Goal: Transaction & Acquisition: Purchase product/service

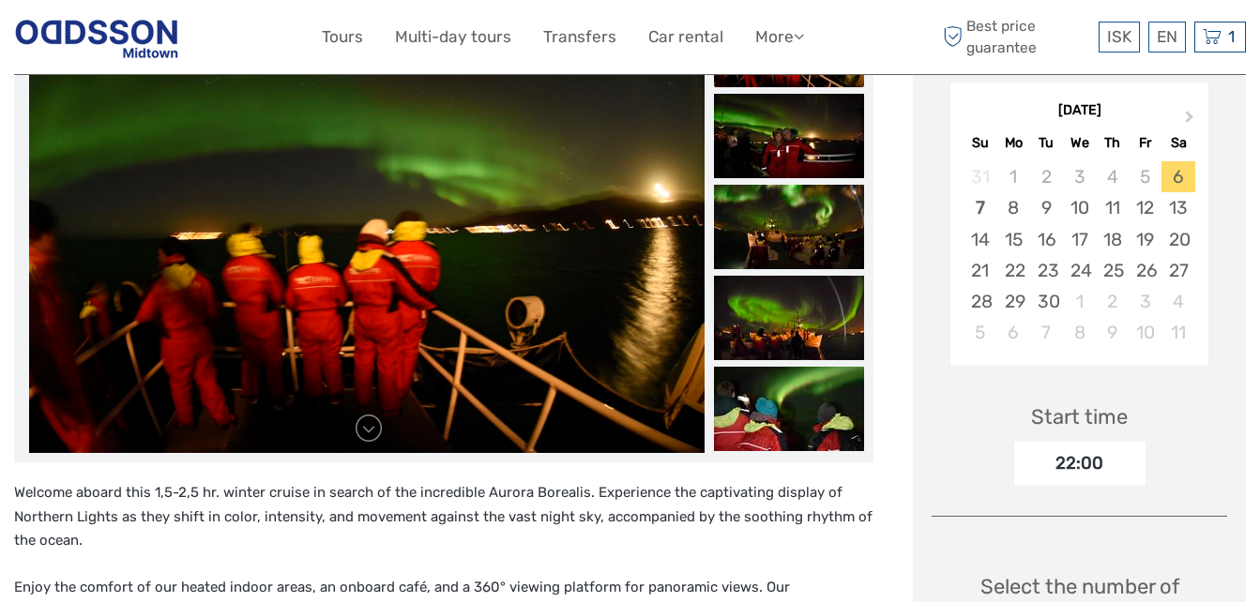
scroll to position [333, 0]
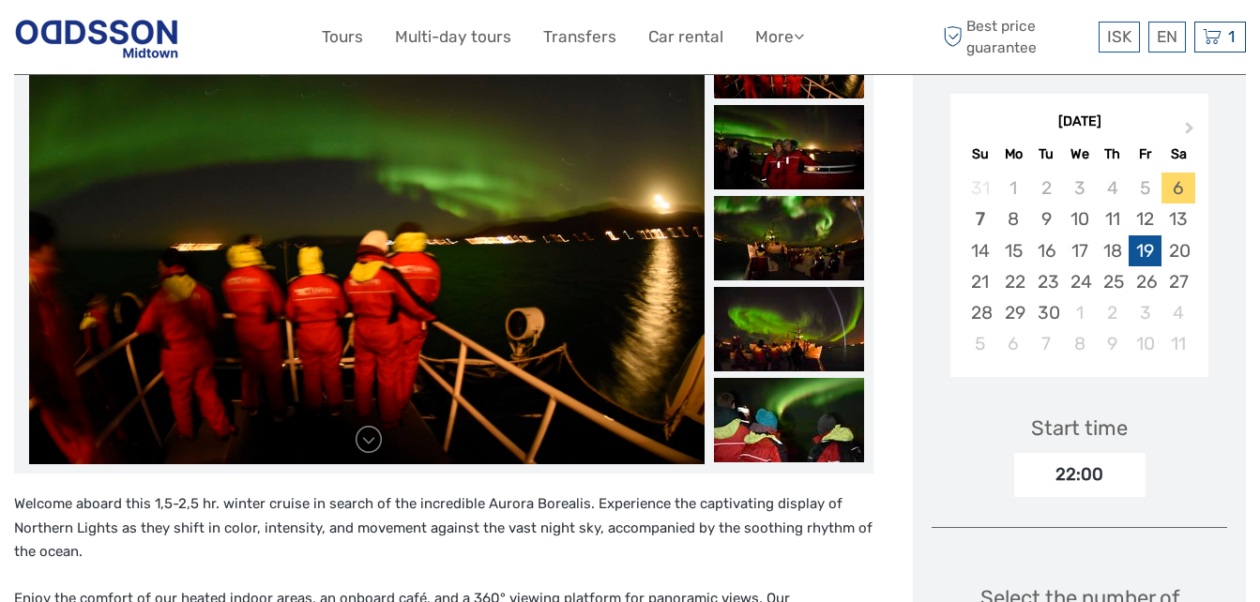
click at [1148, 235] on div "19" at bounding box center [1144, 250] width 33 height 31
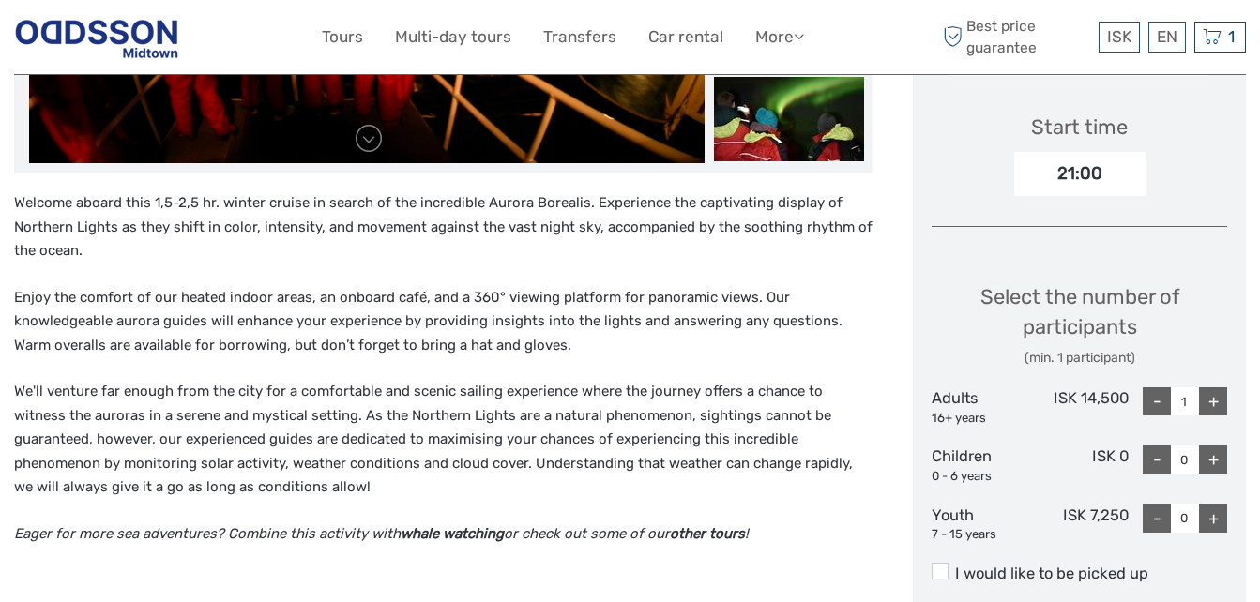
scroll to position [637, 0]
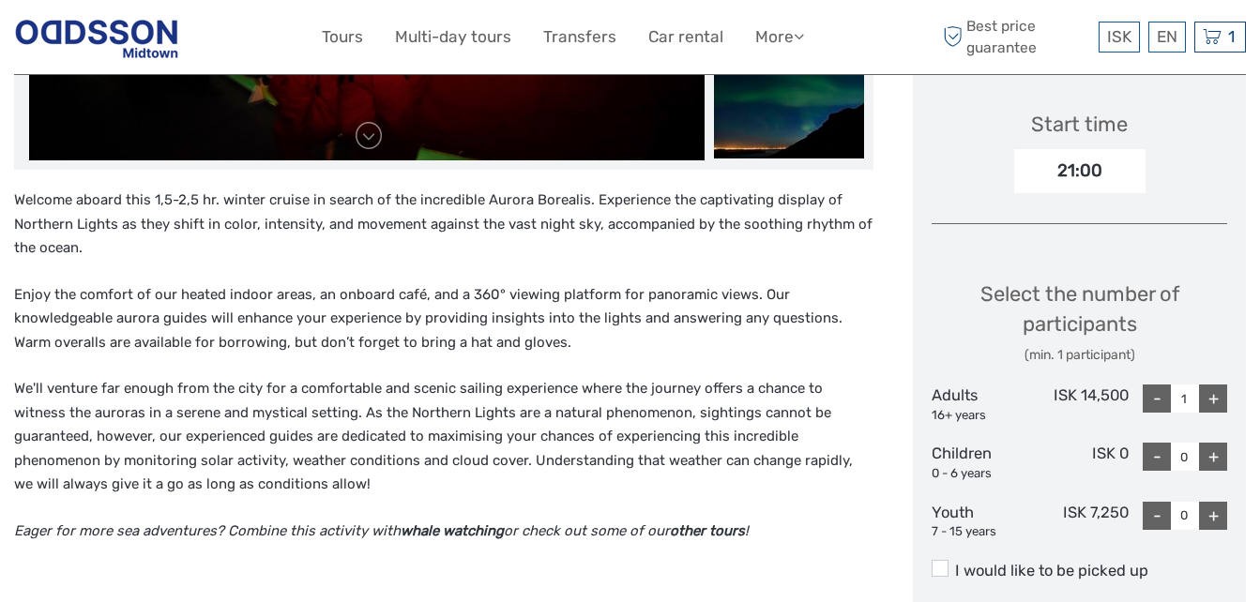
click at [1210, 385] on div "+" at bounding box center [1213, 399] width 28 height 28
type input "2"
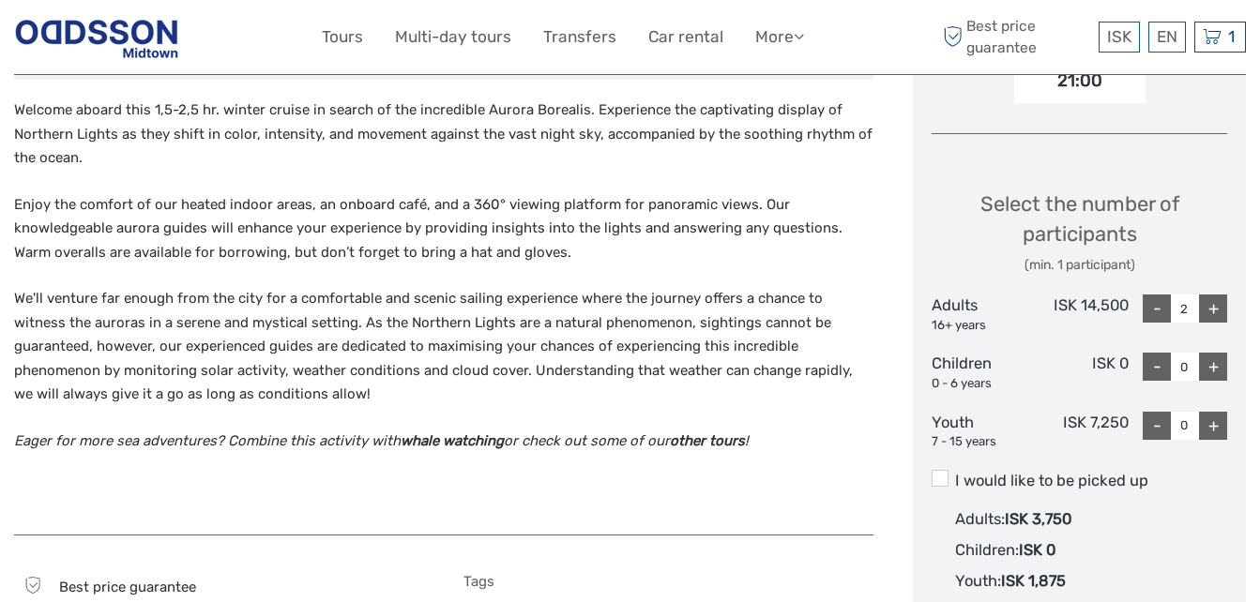
scroll to position [752, 0]
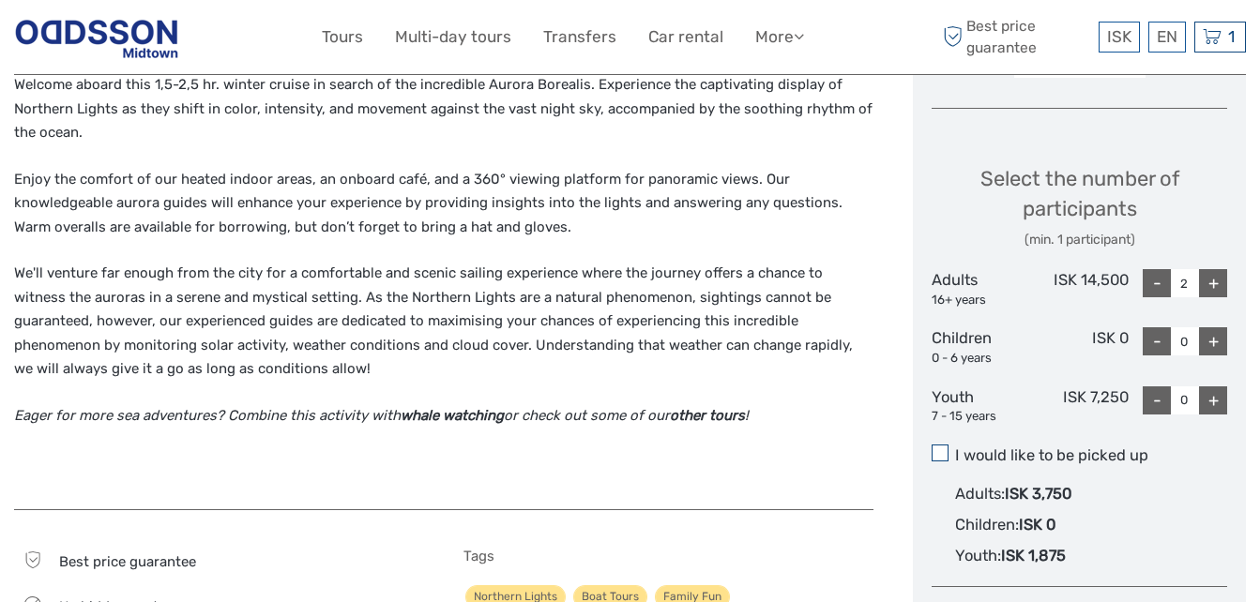
click at [936, 445] on span at bounding box center [939, 453] width 17 height 17
click at [955, 448] on input "I would like to be picked up" at bounding box center [955, 448] width 0 height 0
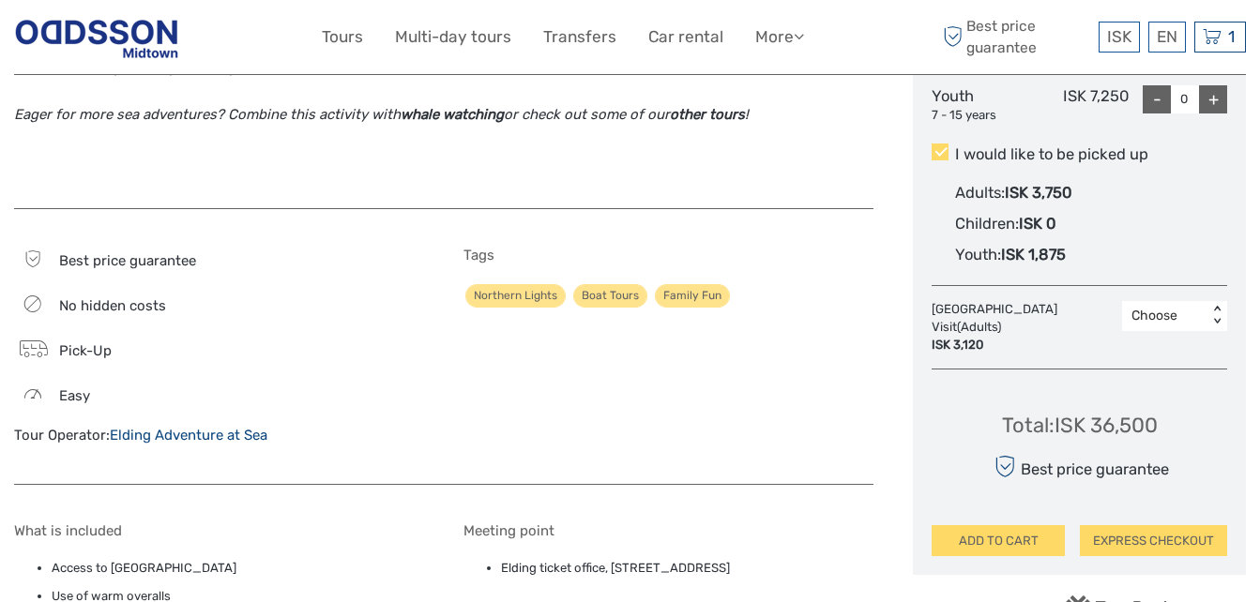
scroll to position [1054, 0]
click at [1100, 500] on div "Total : ISK 36,500 Best price guarantee ADD TO CART EXPRESS CHECKOUT" at bounding box center [1078, 470] width 295 height 172
click at [1112, 524] on button "EXPRESS CHECKOUT" at bounding box center [1153, 540] width 147 height 32
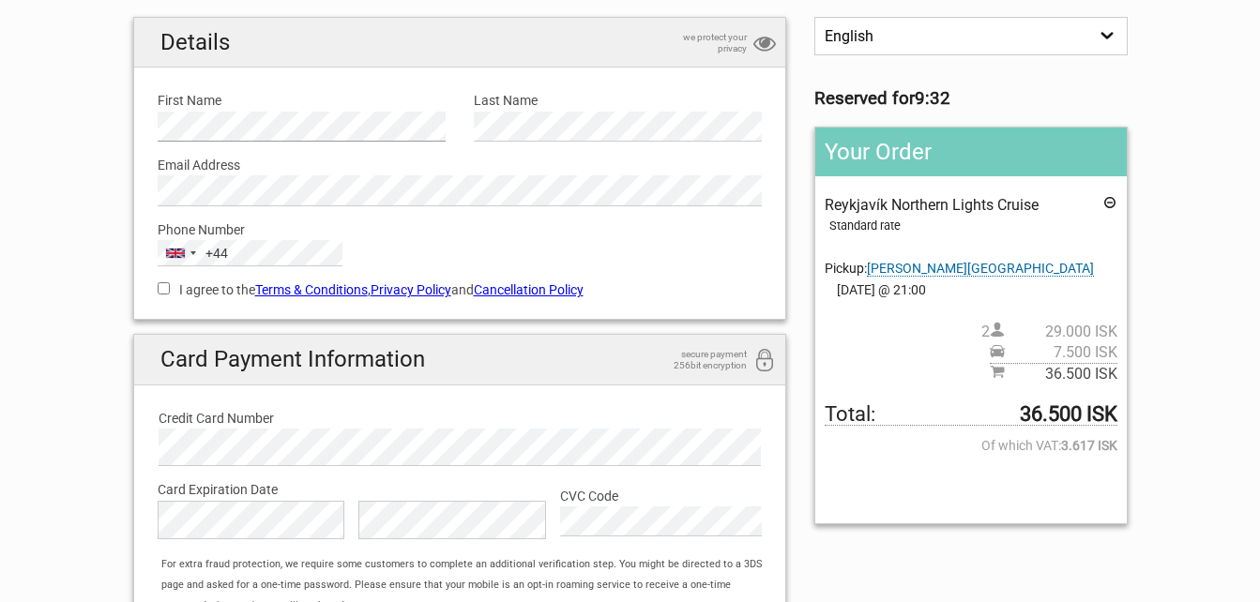
scroll to position [152, 0]
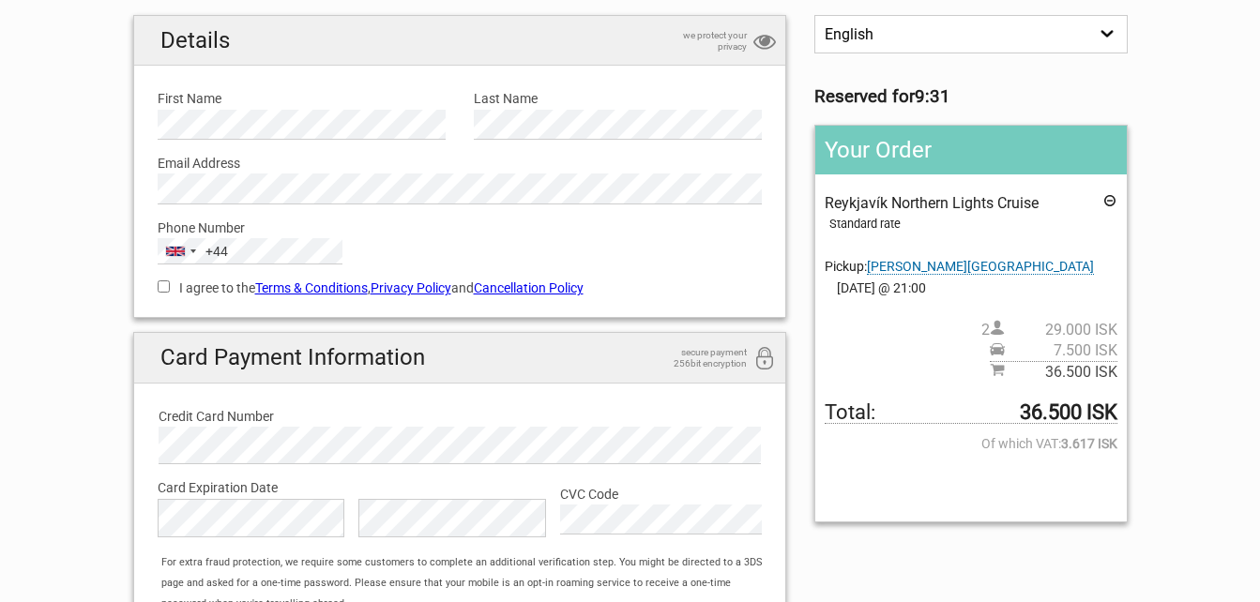
click at [165, 287] on input "I agree to the Terms & Conditions , Privacy Policy and Cancellation Policy" at bounding box center [164, 286] width 12 height 12
checkbox input "true"
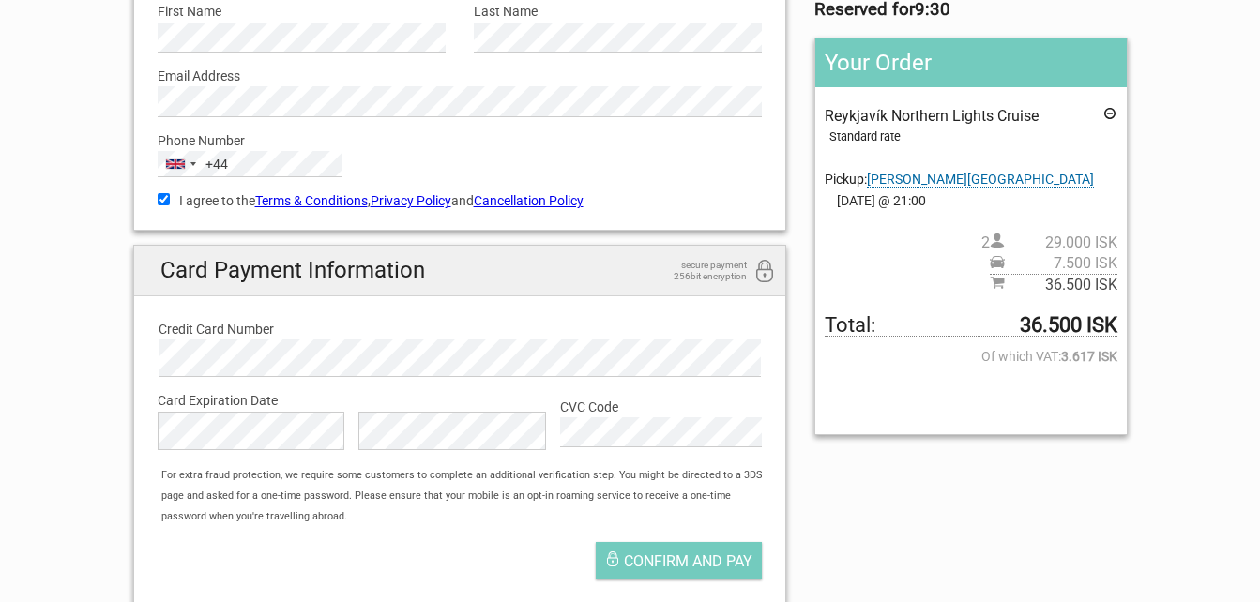
scroll to position [241, 0]
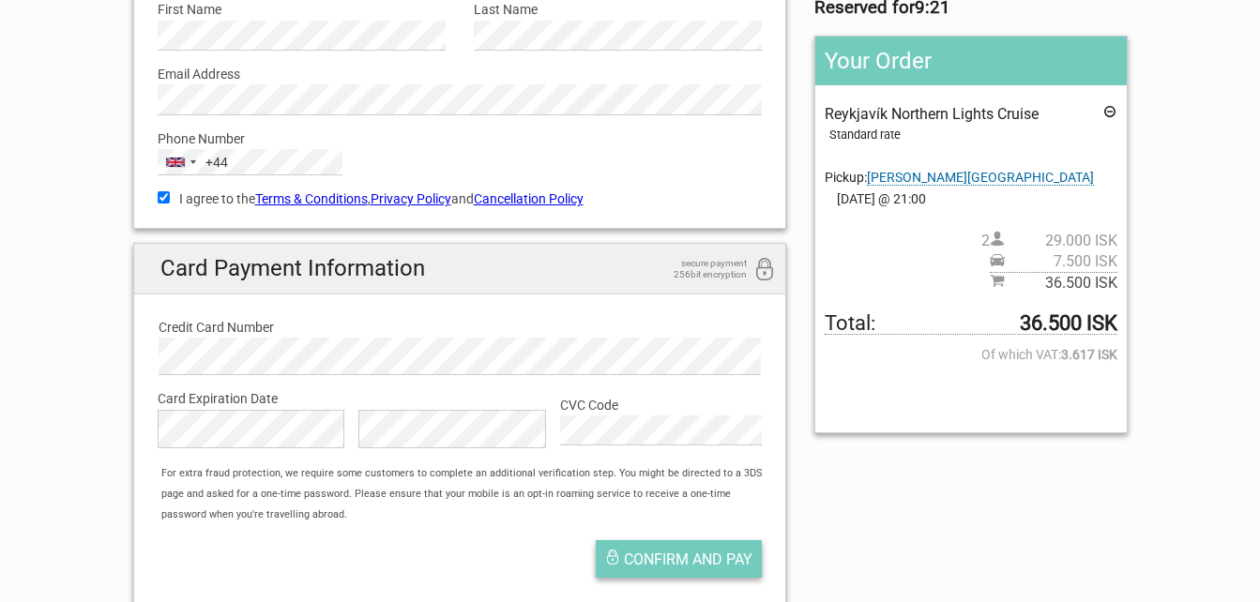
click at [632, 567] on span "Confirm and pay" at bounding box center [688, 560] width 129 height 18
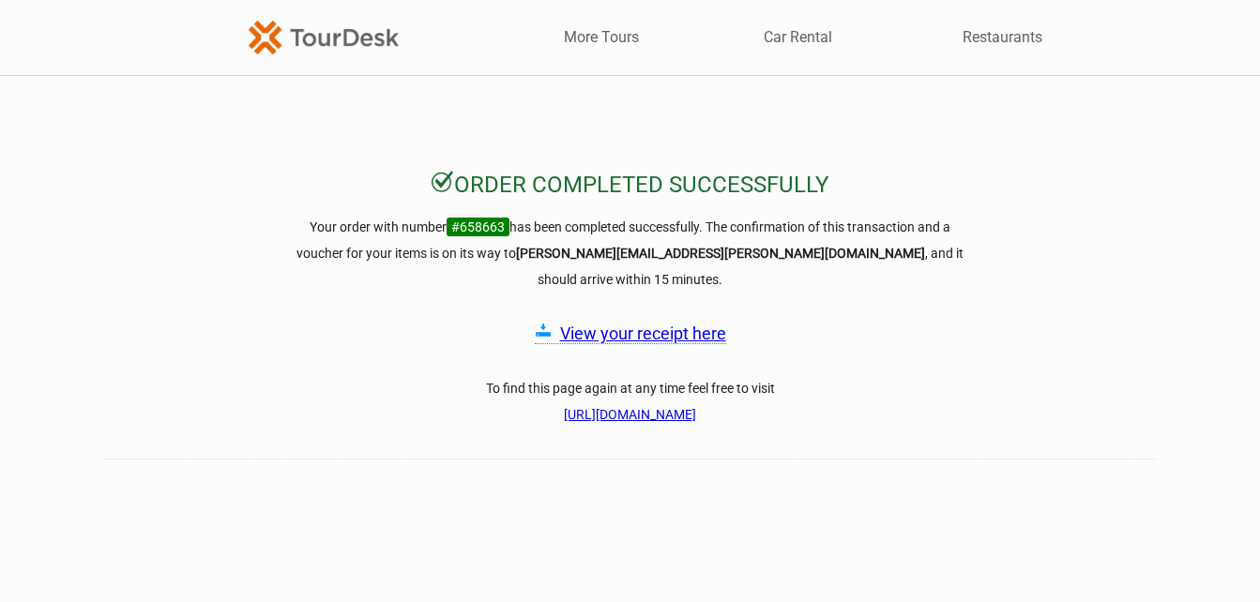
click at [592, 324] on link "View your receipt here" at bounding box center [643, 334] width 166 height 20
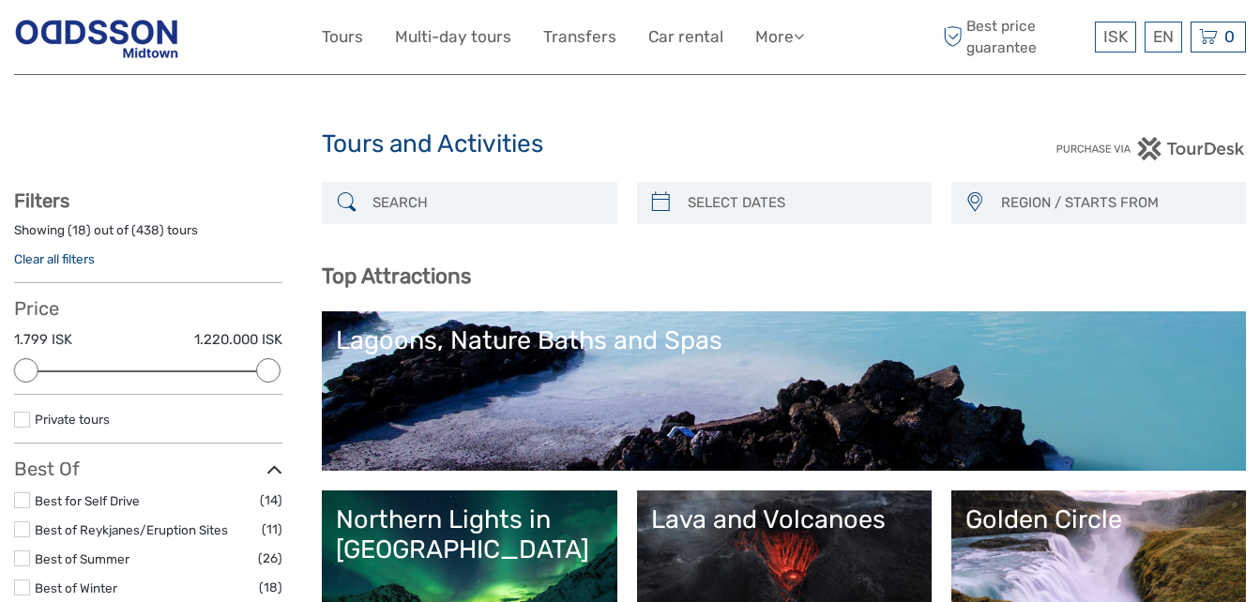
select select
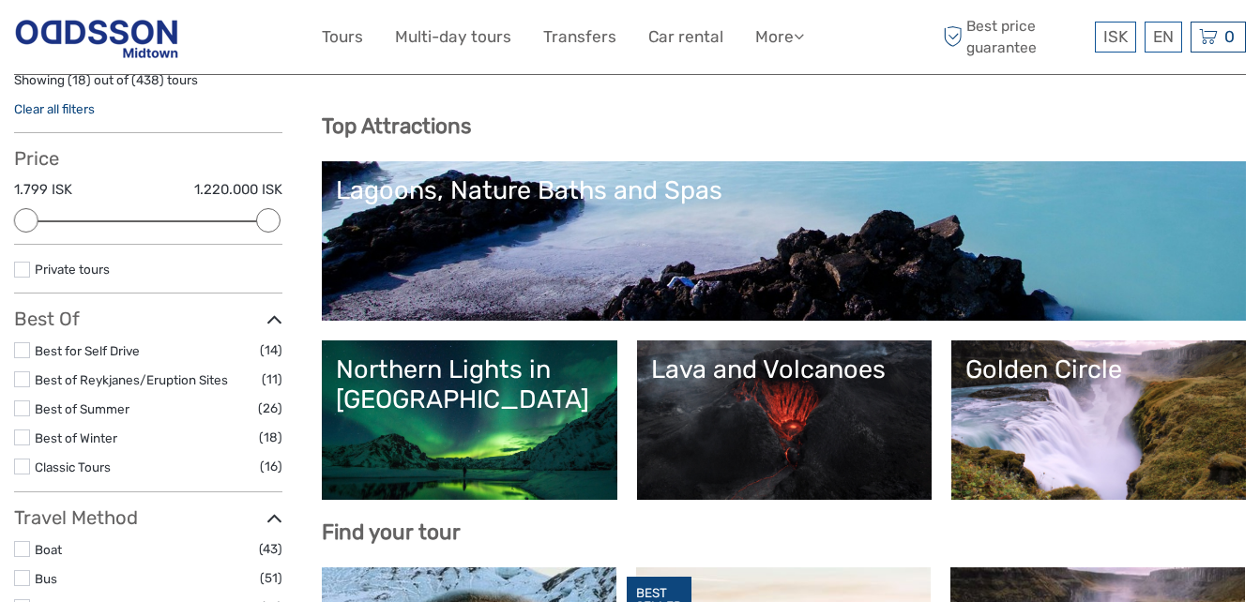
scroll to position [153, 0]
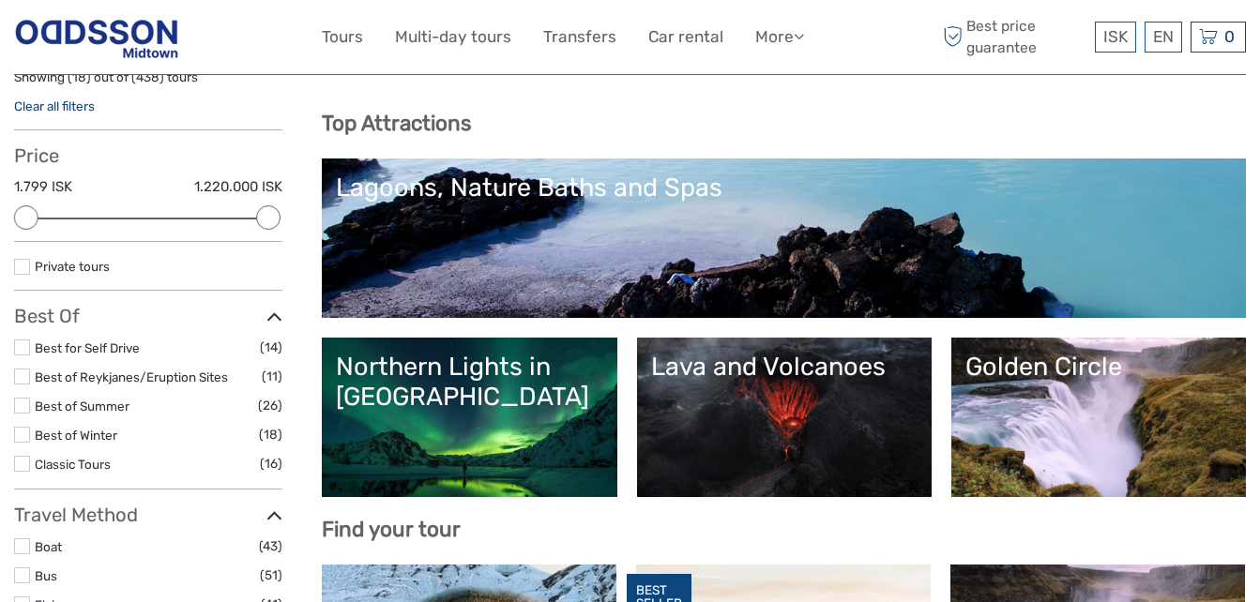
click at [1079, 369] on div "Golden Circle" at bounding box center [1098, 367] width 266 height 30
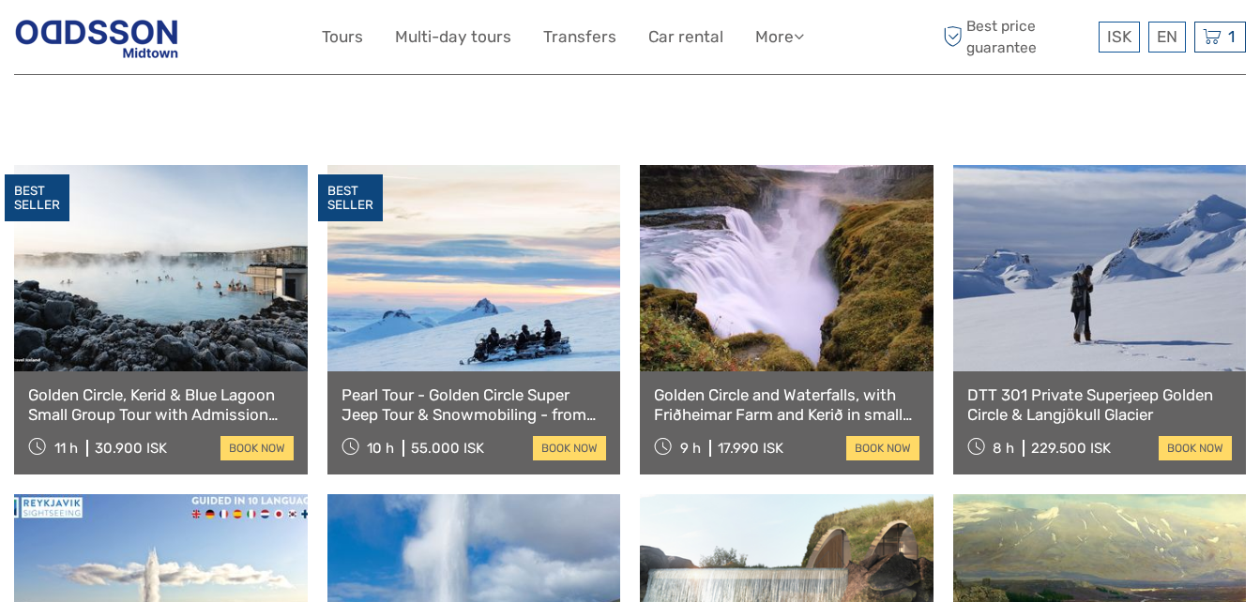
scroll to position [915, 0]
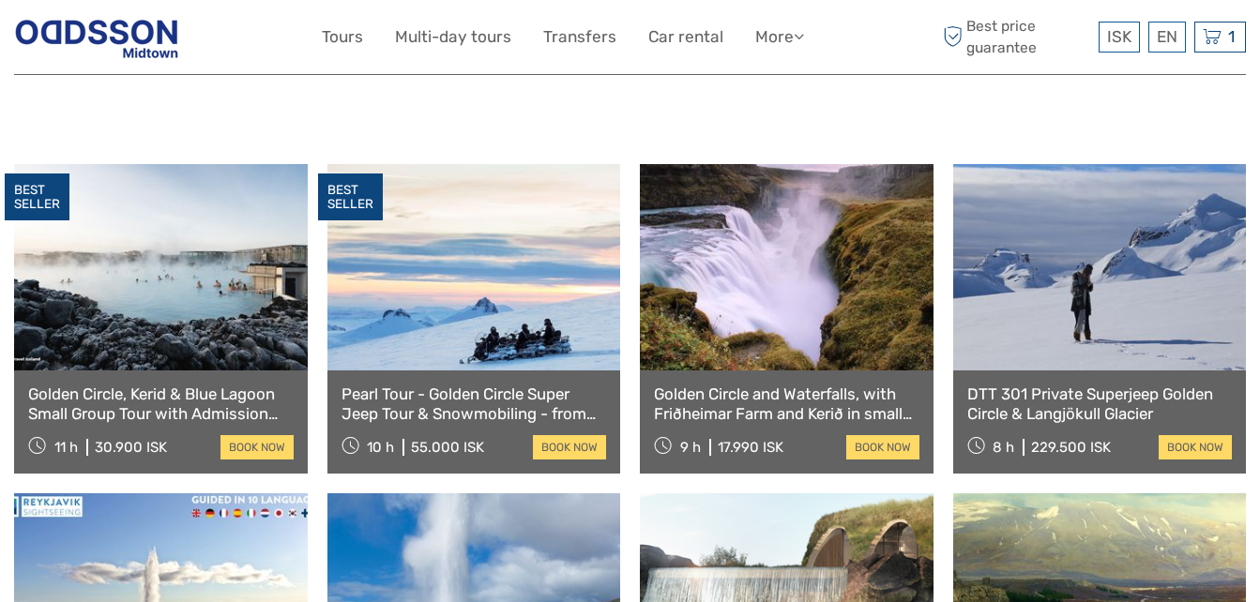
click at [176, 326] on link at bounding box center [161, 267] width 294 height 206
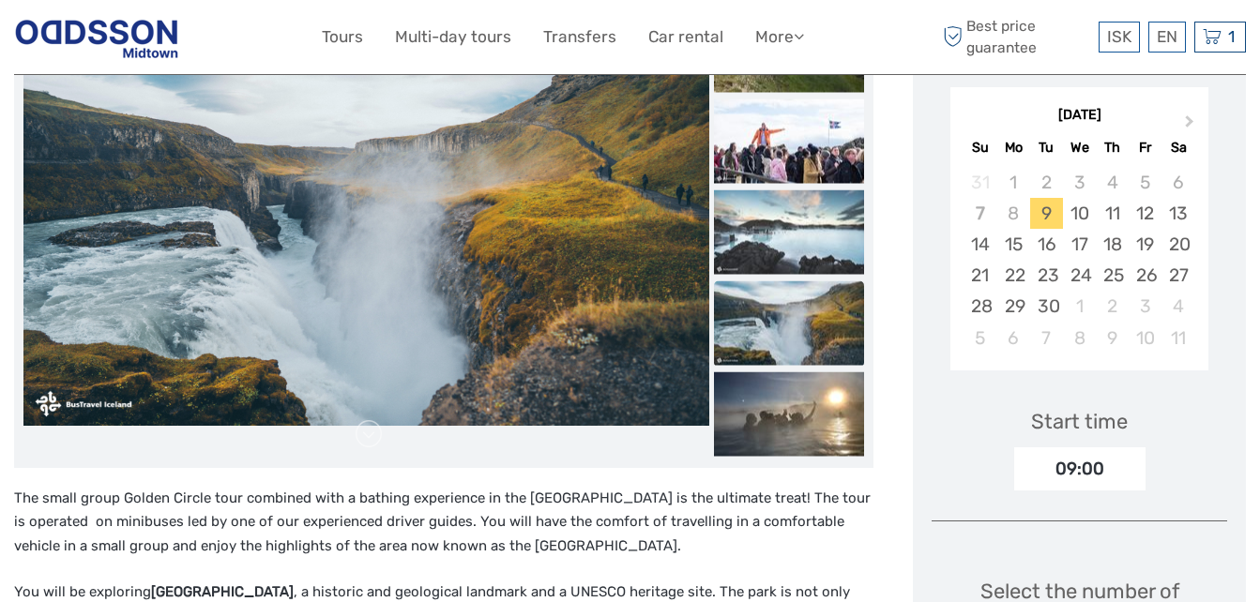
scroll to position [316, 0]
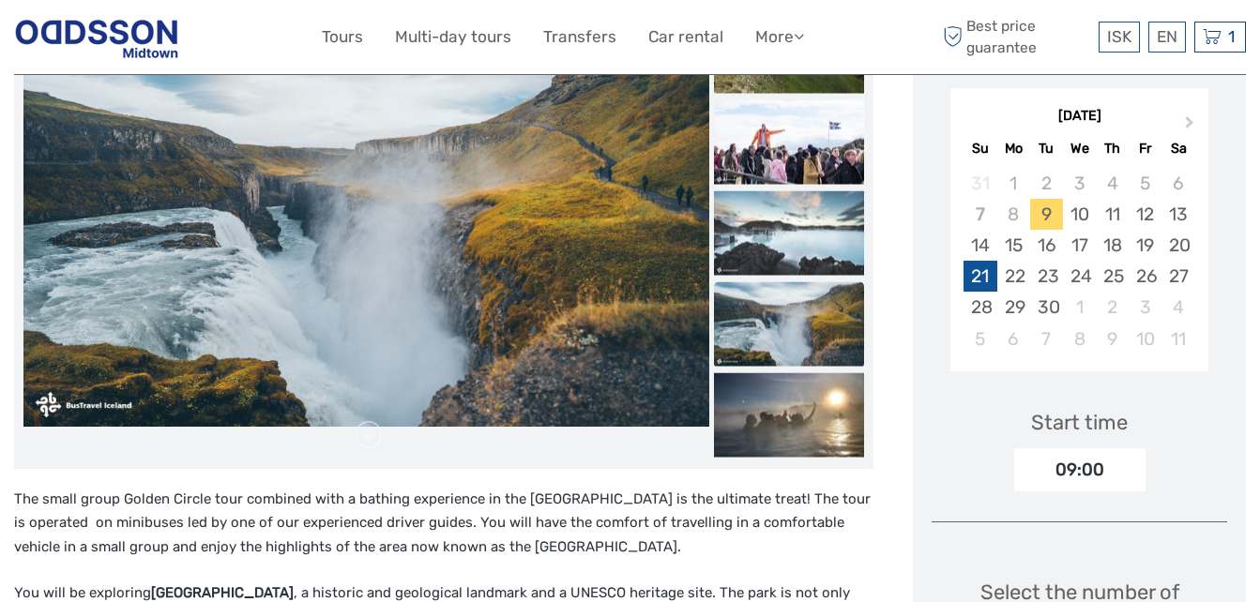
click at [982, 270] on div "21" at bounding box center [979, 276] width 33 height 31
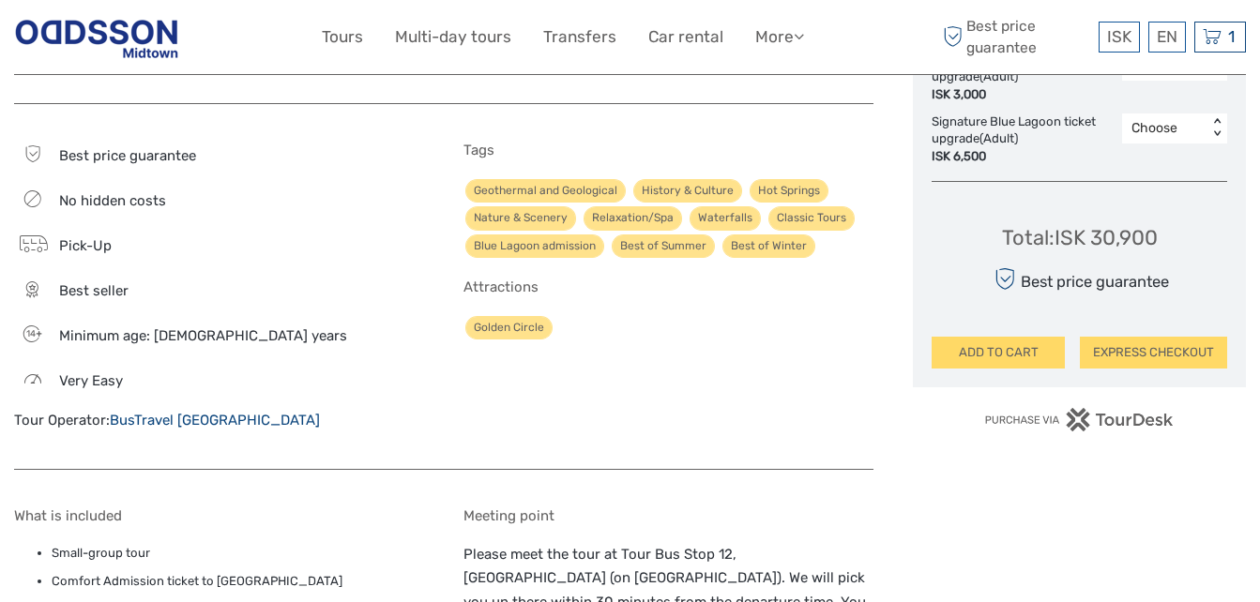
scroll to position [1180, 0]
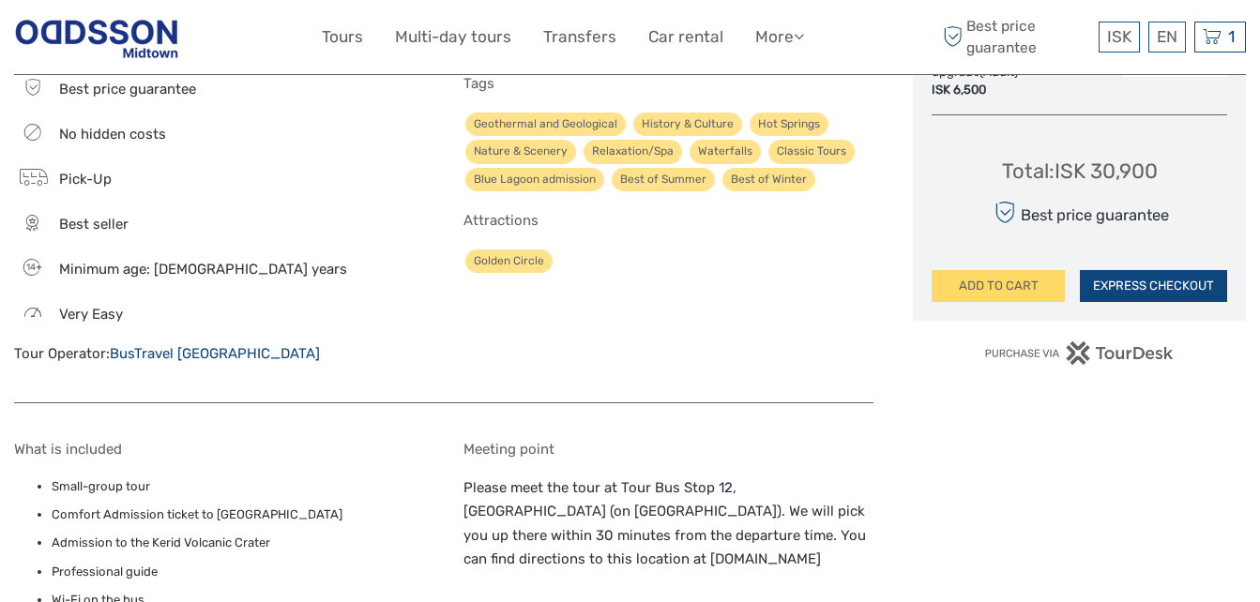
click at [1142, 282] on button "EXPRESS CHECKOUT" at bounding box center [1153, 286] width 147 height 32
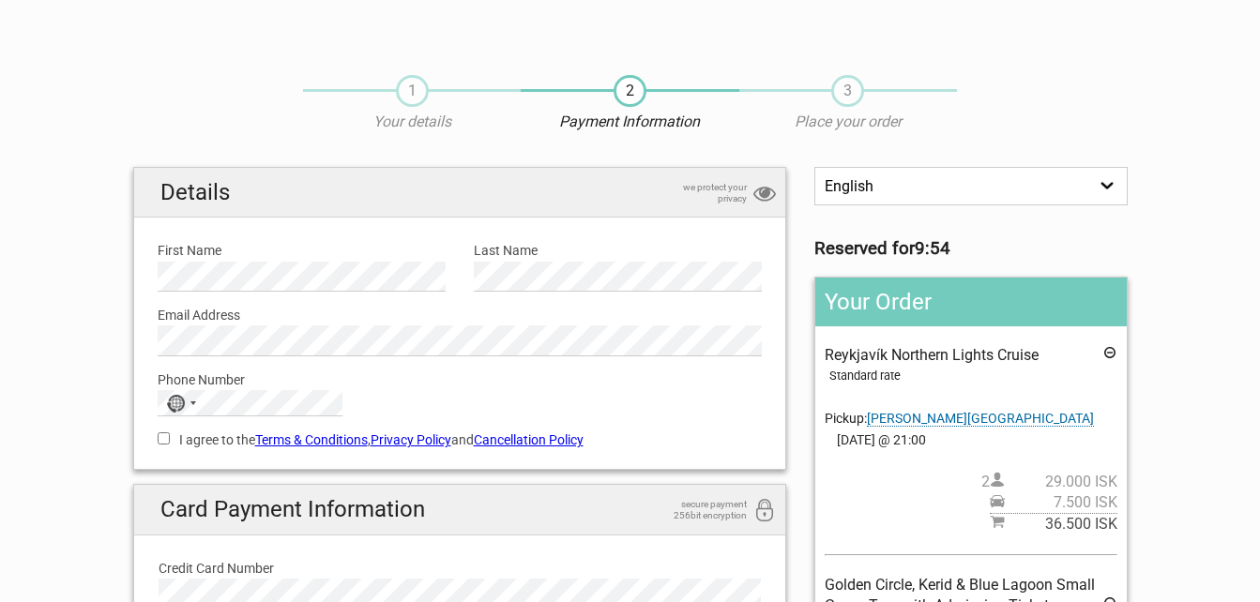
click at [930, 417] on span "[PERSON_NAME][GEOGRAPHIC_DATA]" at bounding box center [980, 419] width 227 height 16
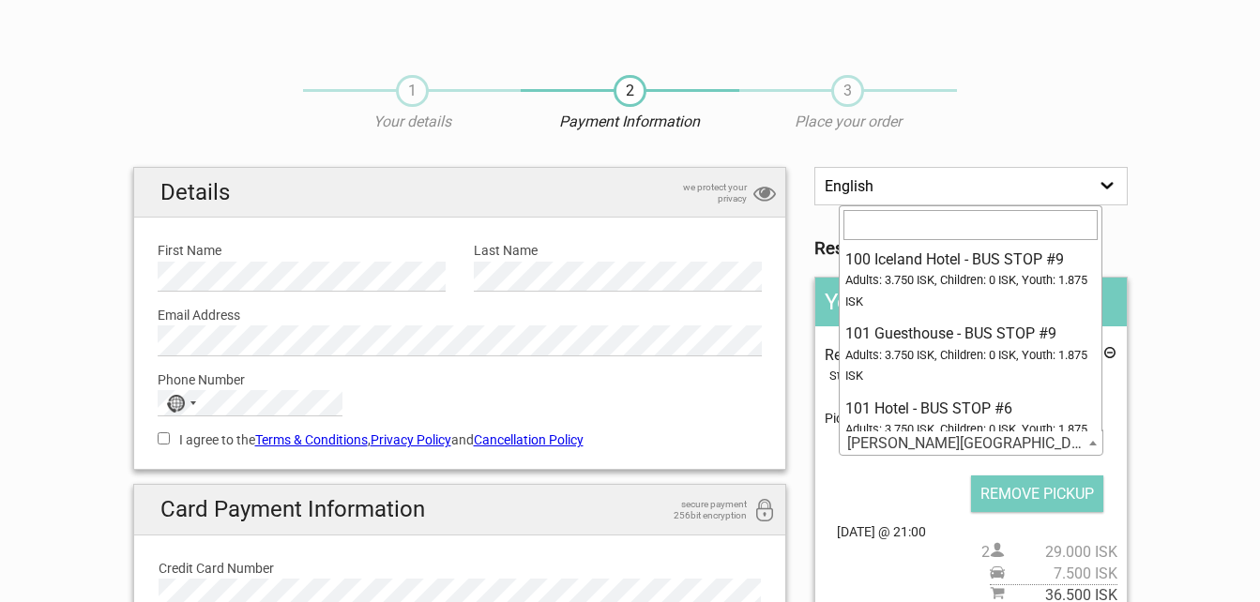
click at [967, 446] on span "Oddsson Hotel" at bounding box center [970, 444] width 262 height 26
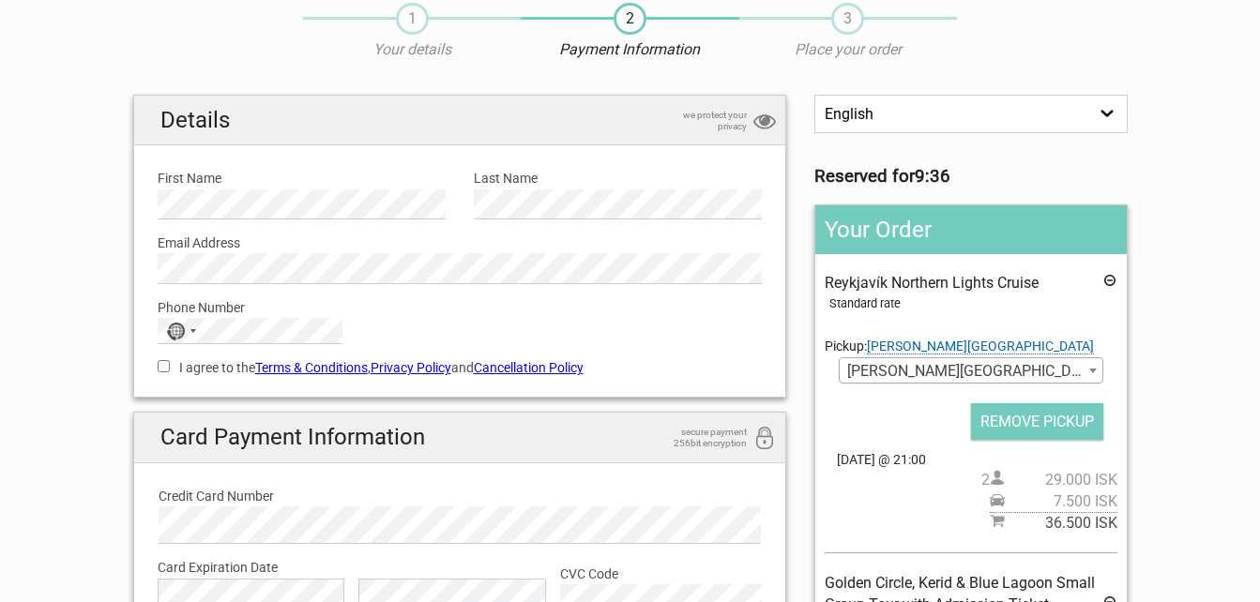
scroll to position [73, 0]
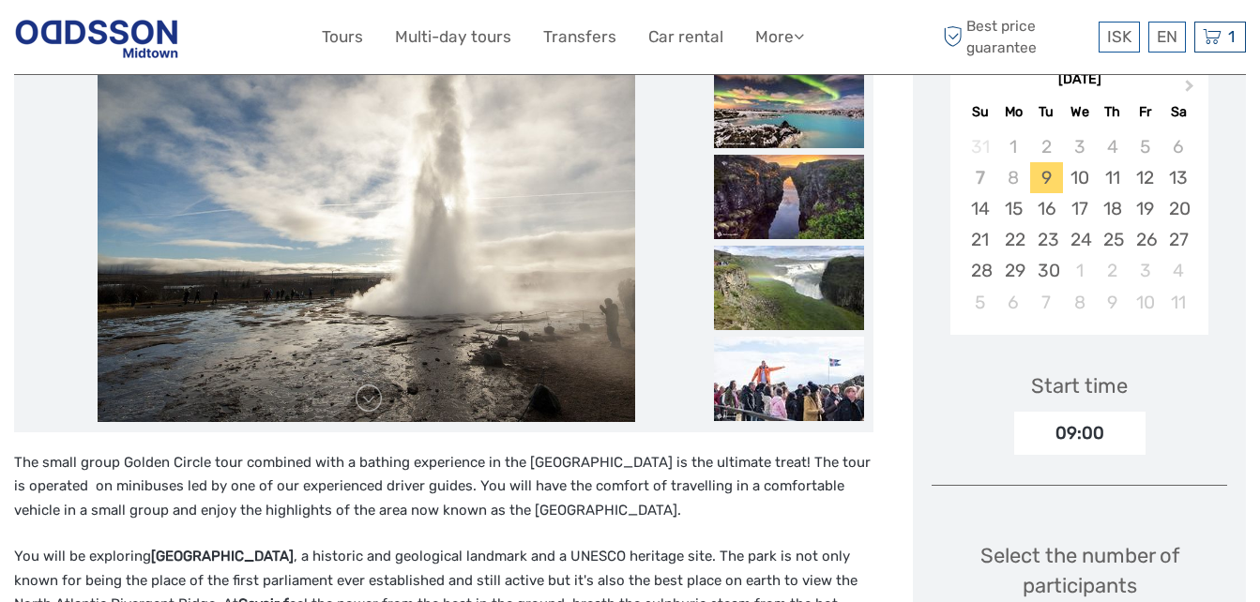
scroll to position [178, 0]
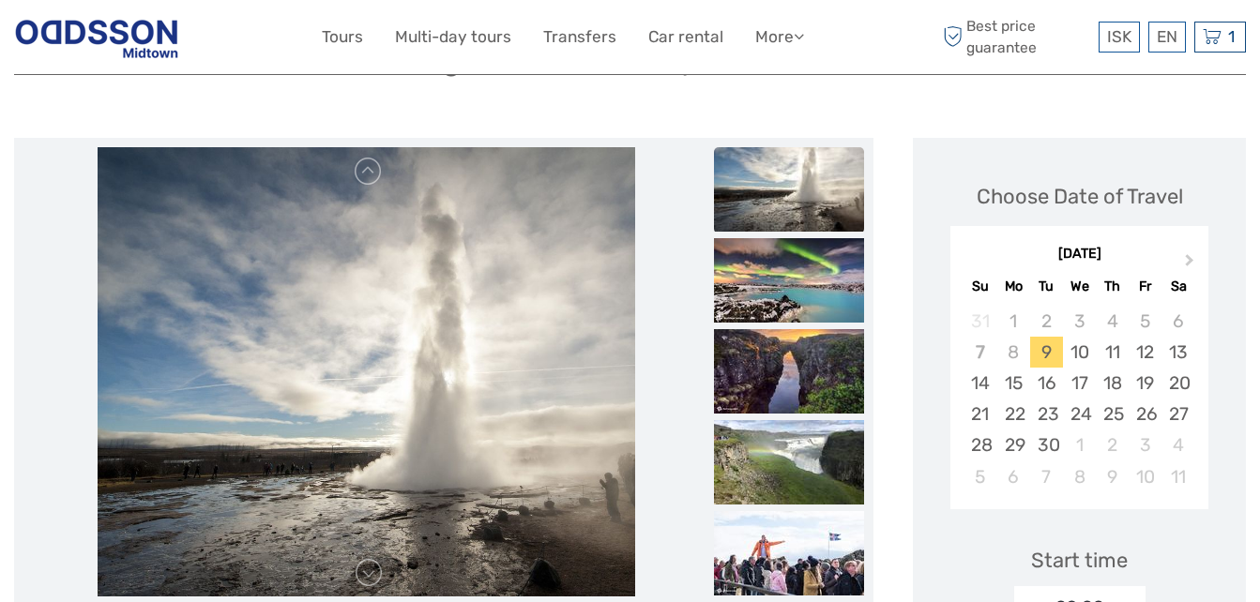
click at [495, 273] on img at bounding box center [367, 372] width 538 height 450
click at [773, 264] on img at bounding box center [789, 280] width 150 height 84
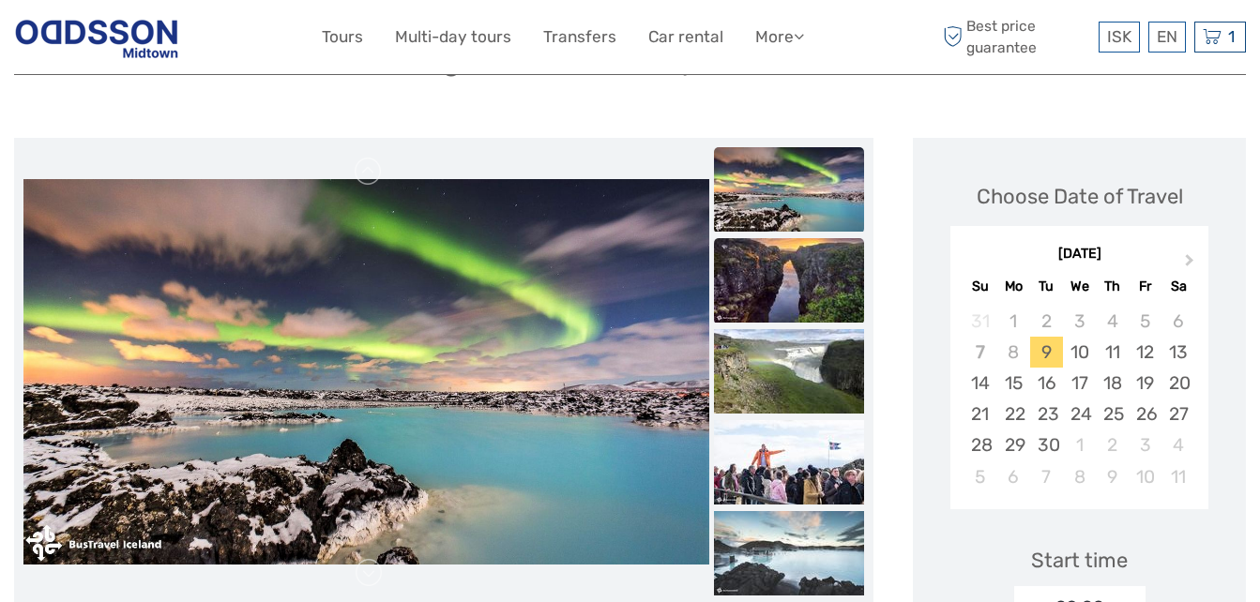
click at [809, 284] on img at bounding box center [789, 280] width 150 height 84
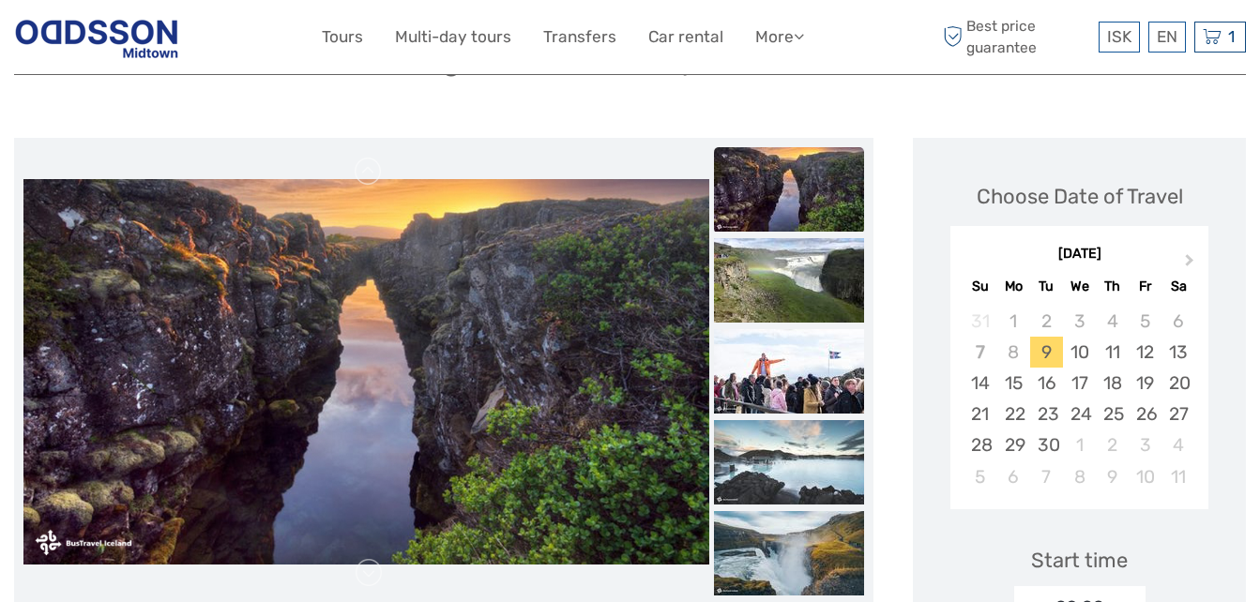
click at [809, 284] on img at bounding box center [789, 280] width 150 height 84
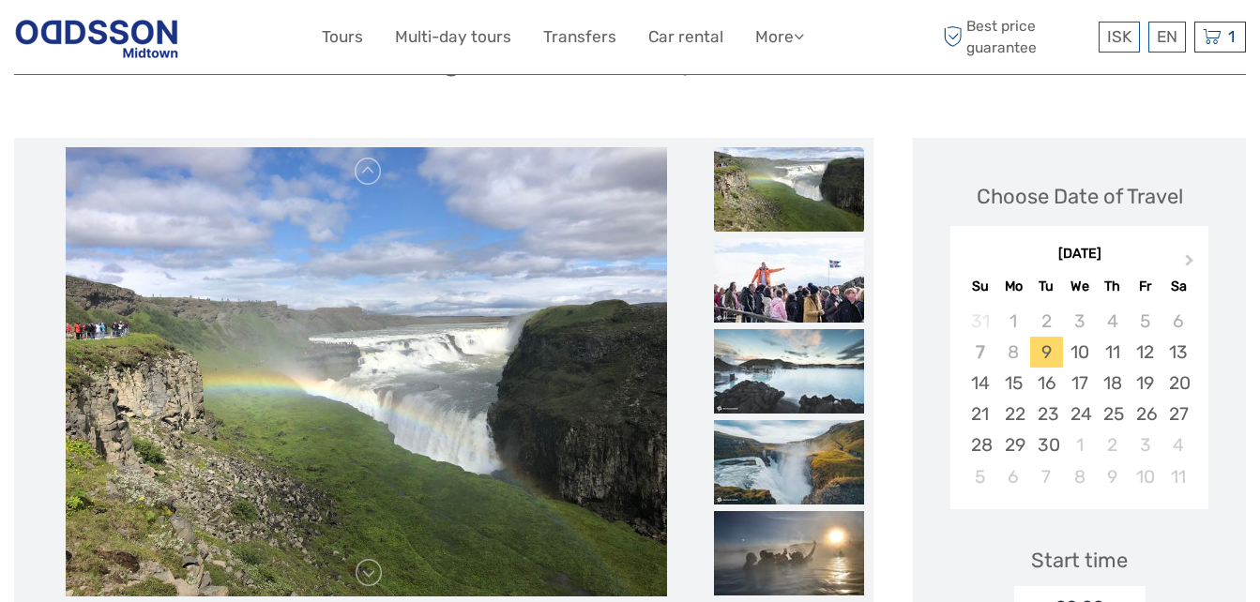
click at [809, 284] on img at bounding box center [789, 280] width 150 height 84
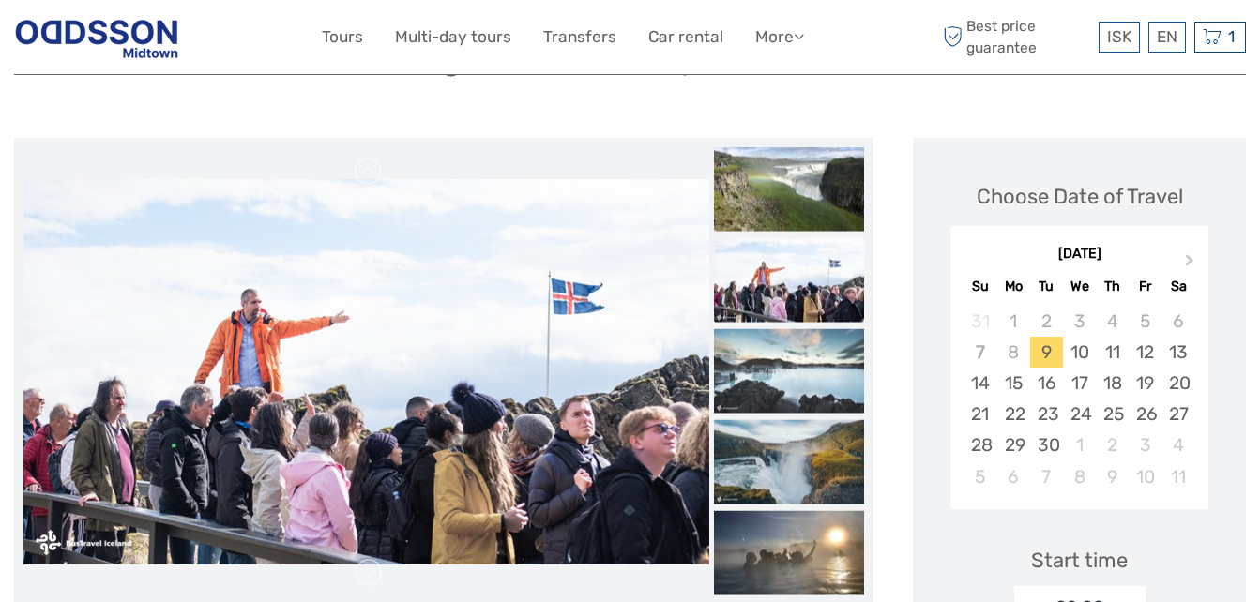
click at [809, 284] on img at bounding box center [789, 279] width 150 height 84
click at [803, 358] on img at bounding box center [789, 370] width 150 height 84
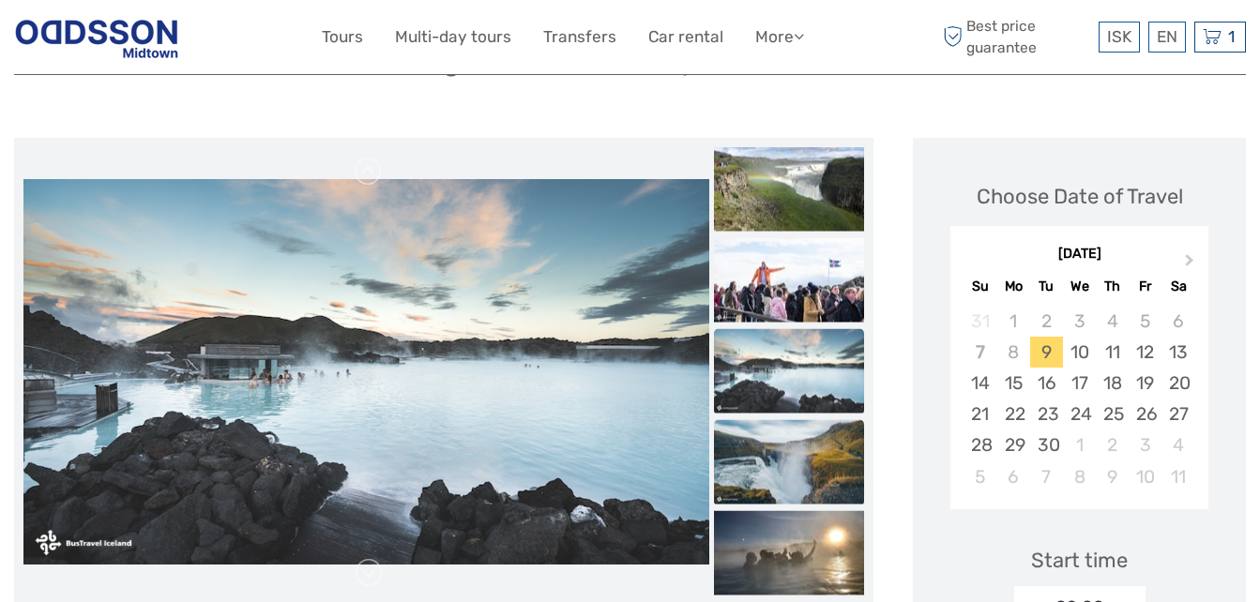
click at [782, 426] on img at bounding box center [789, 461] width 150 height 84
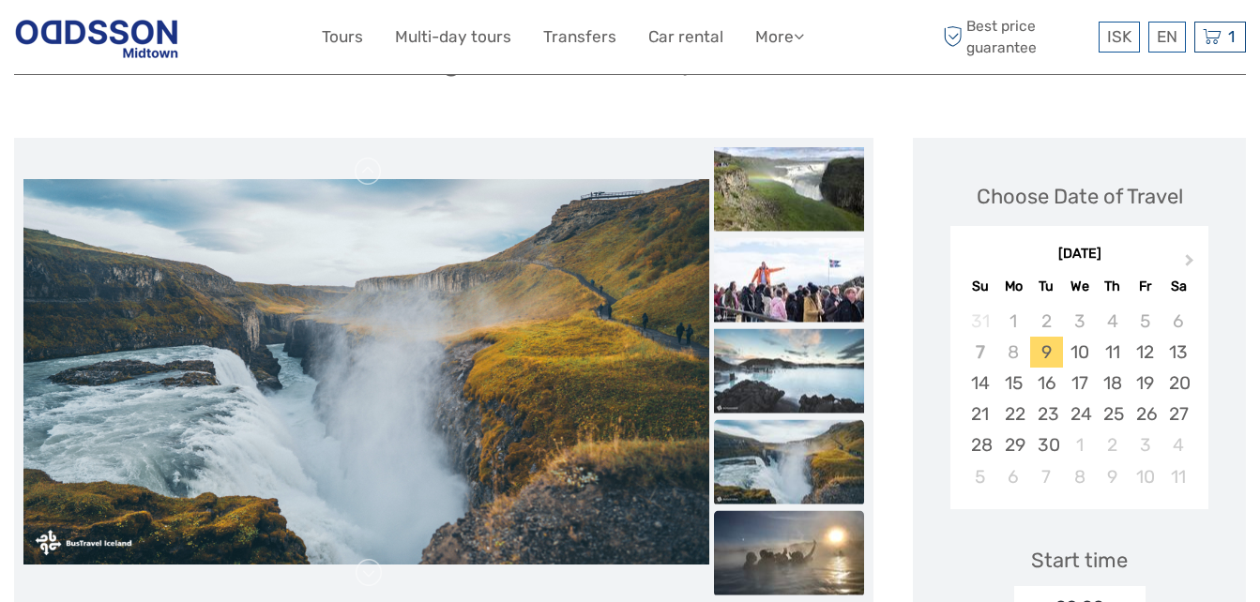
click at [785, 537] on img at bounding box center [789, 552] width 150 height 84
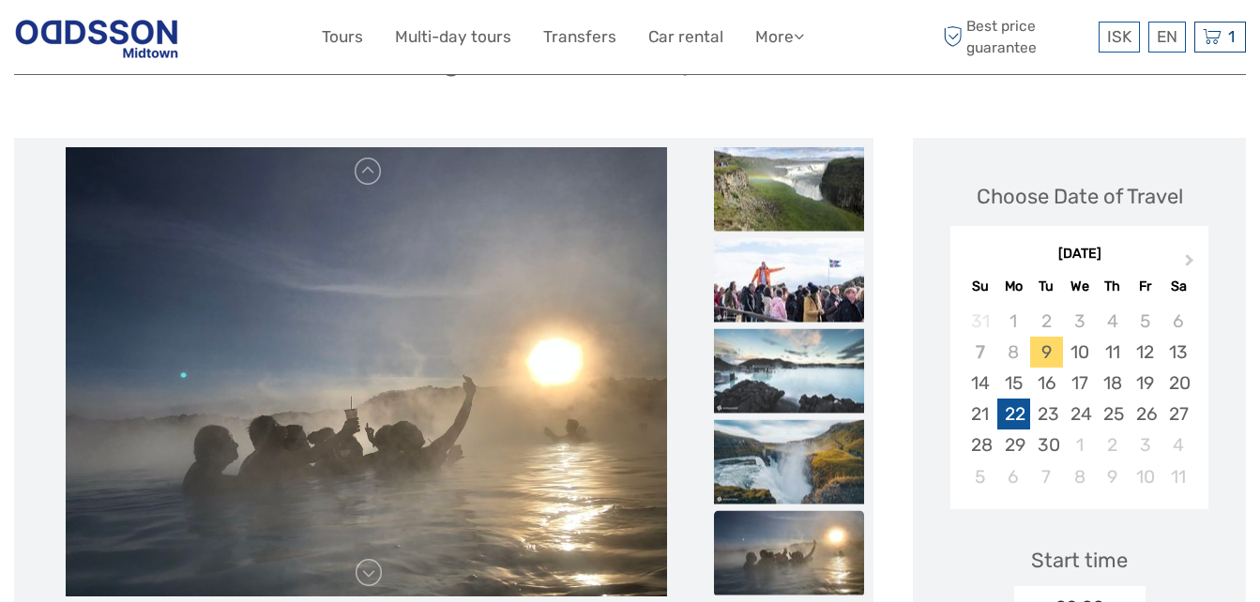
click at [1006, 412] on div "22" at bounding box center [1013, 414] width 33 height 31
click at [983, 417] on div "21" at bounding box center [979, 414] width 33 height 31
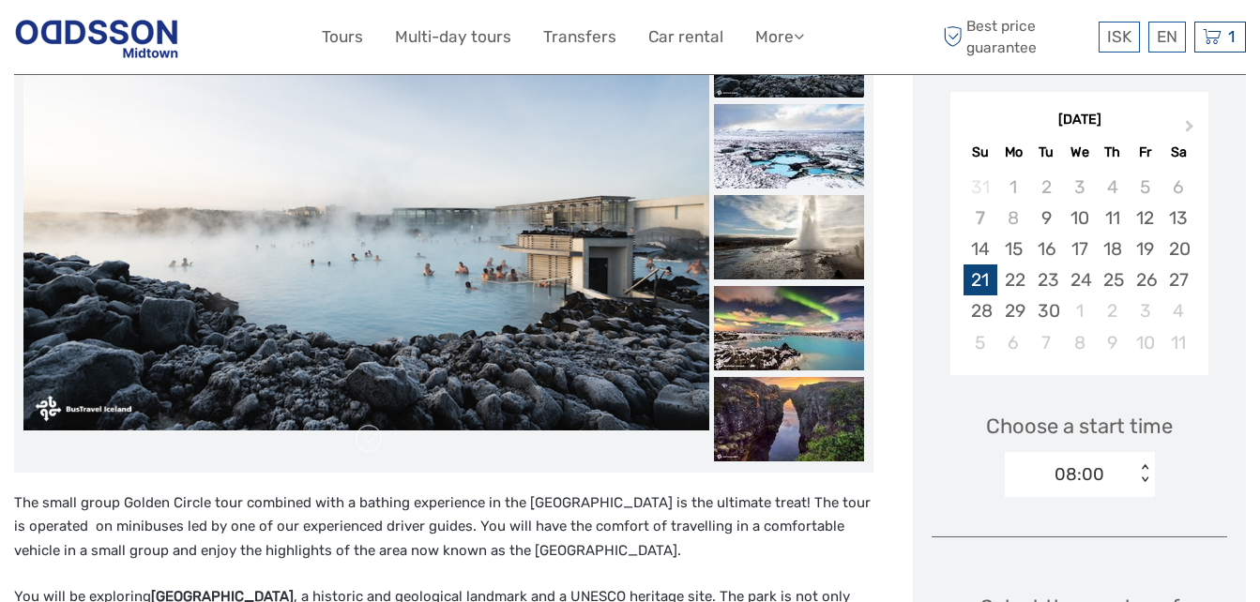
scroll to position [350, 0]
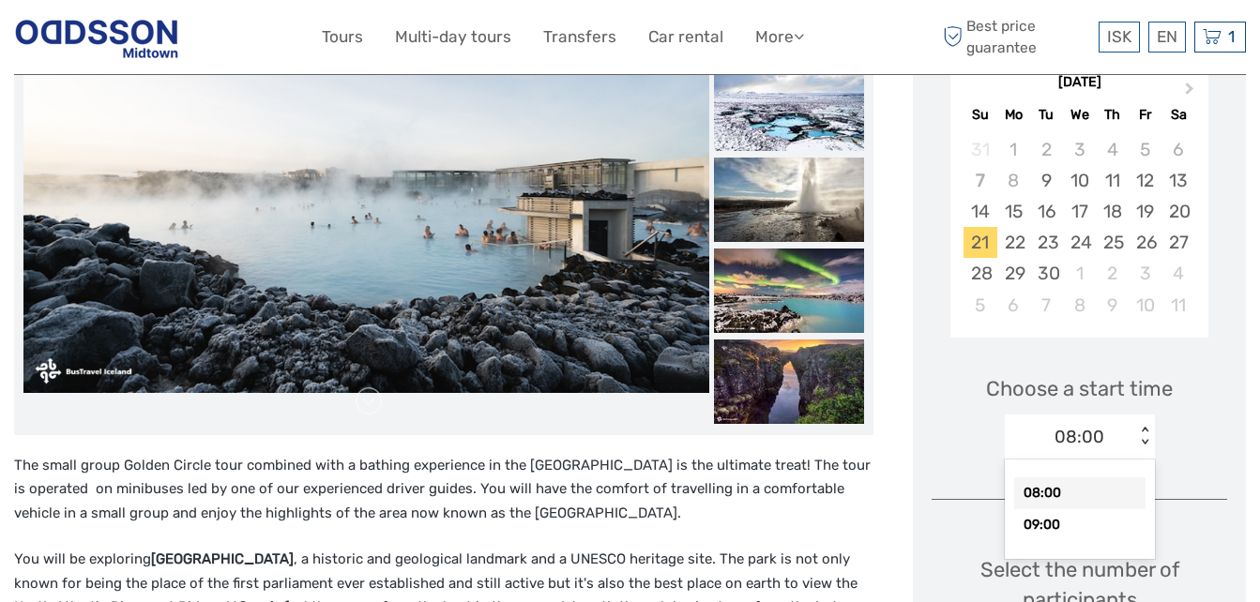
click at [1075, 435] on div "08:00" at bounding box center [1079, 437] width 50 height 24
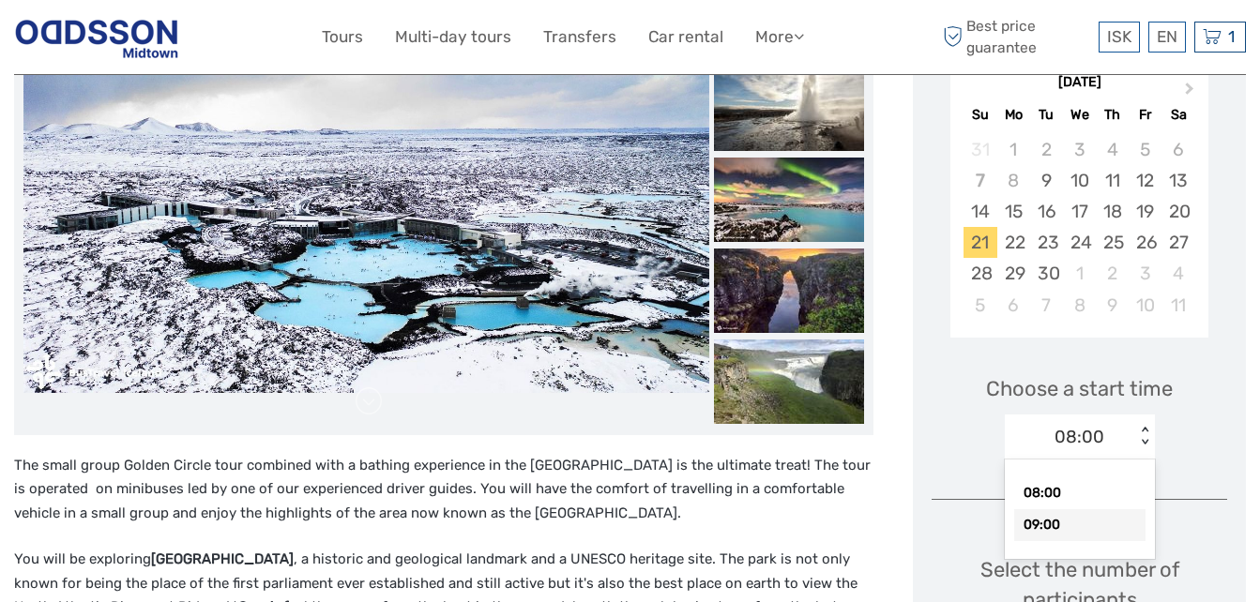
click at [1064, 526] on div "09:00" at bounding box center [1079, 525] width 131 height 32
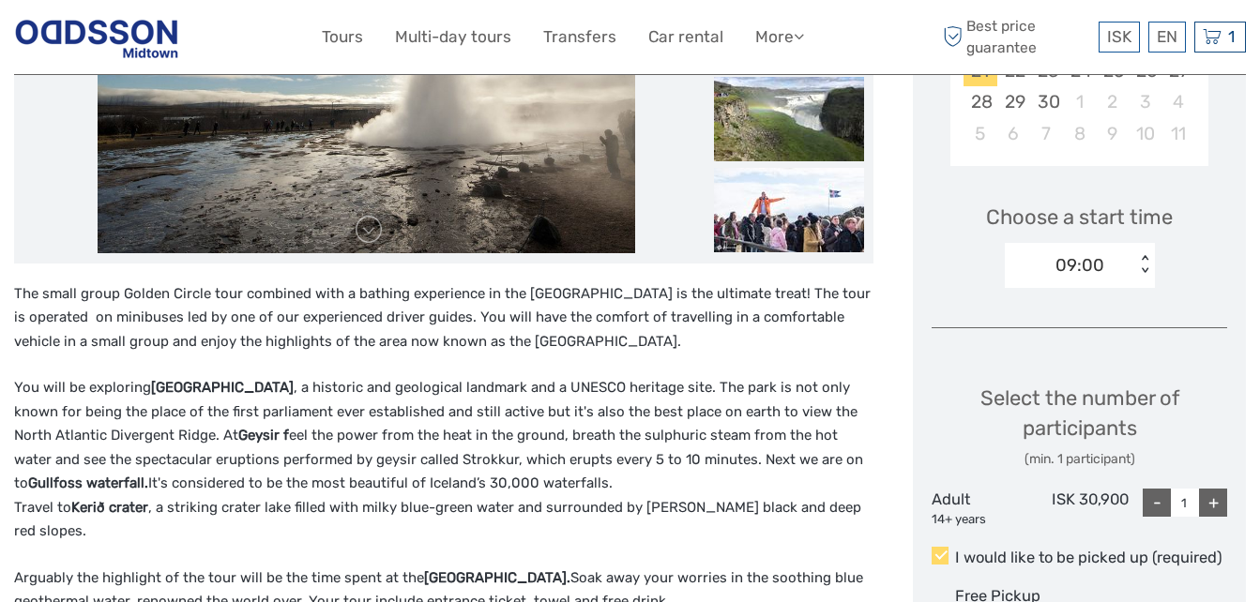
scroll to position [526, 0]
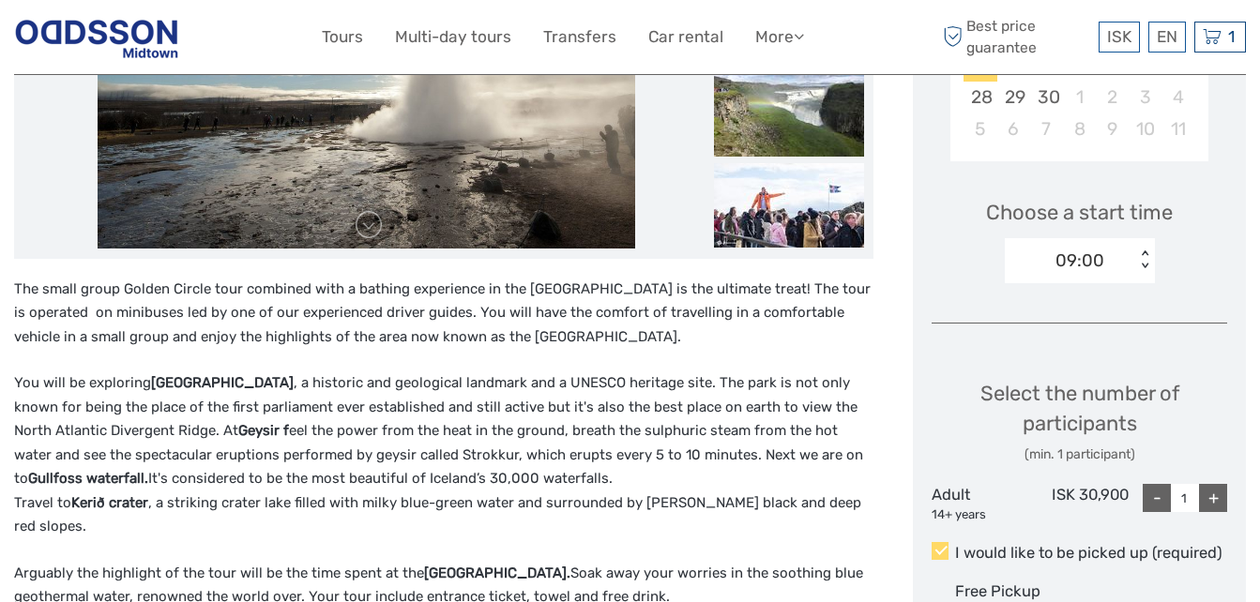
click at [1214, 501] on div "+" at bounding box center [1213, 498] width 28 height 28
type input "2"
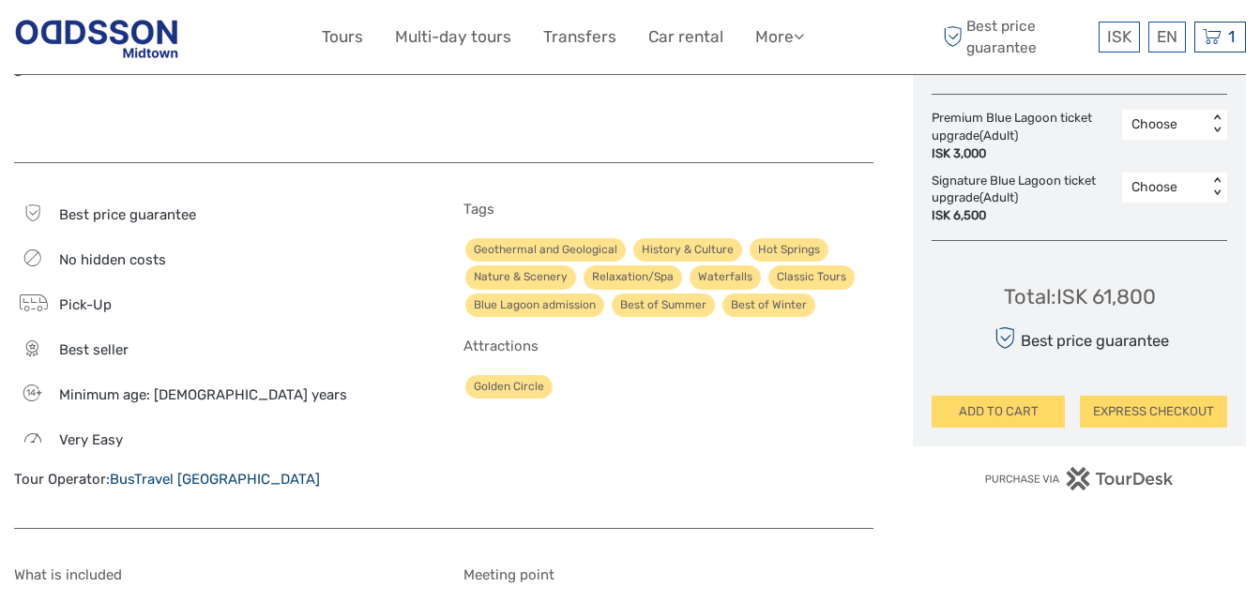
scroll to position [1055, 0]
click at [1164, 410] on button "EXPRESS CHECKOUT" at bounding box center [1153, 411] width 147 height 32
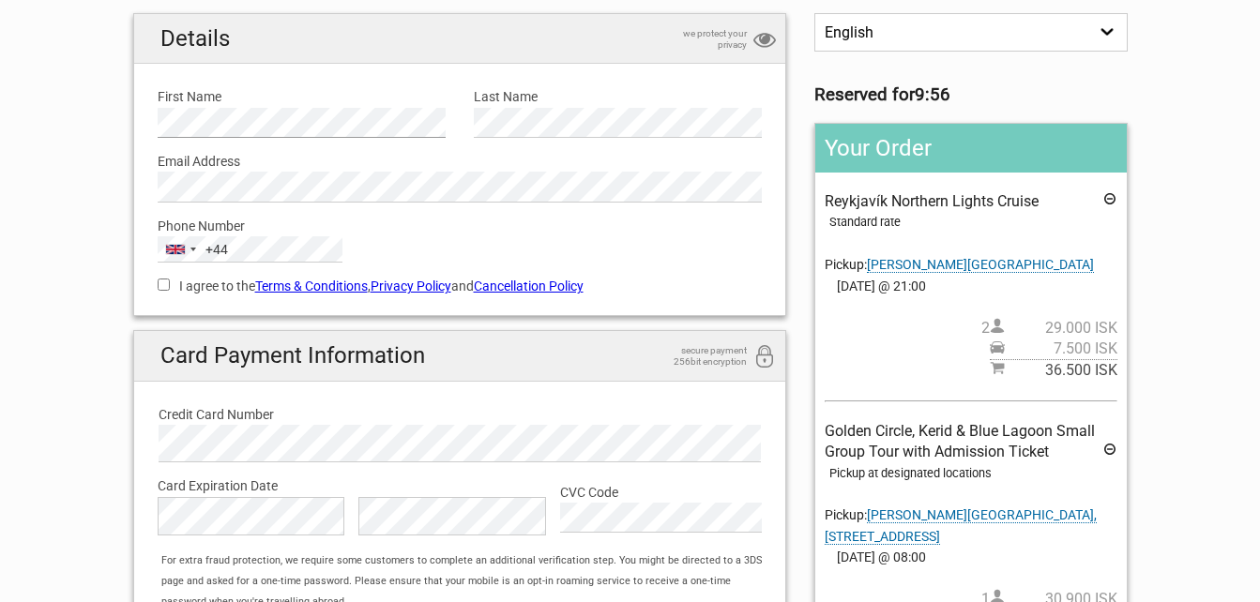
scroll to position [157, 0]
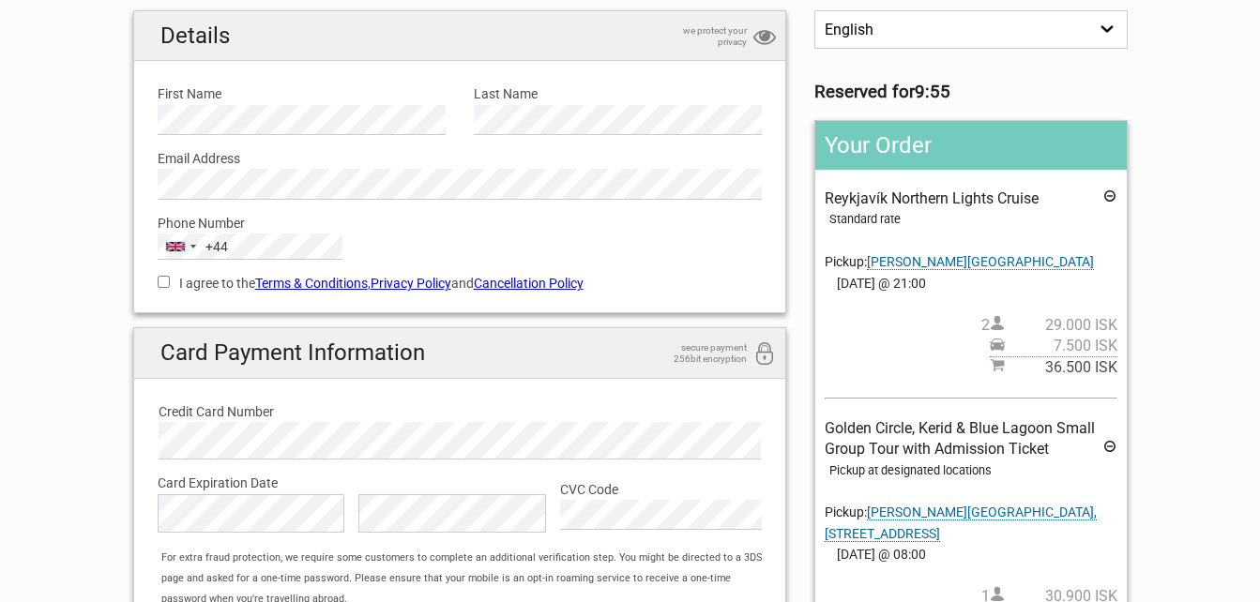
click at [164, 283] on input "I agree to the Terms & Conditions , Privacy Policy and Cancellation Policy" at bounding box center [164, 282] width 12 height 12
checkbox input "true"
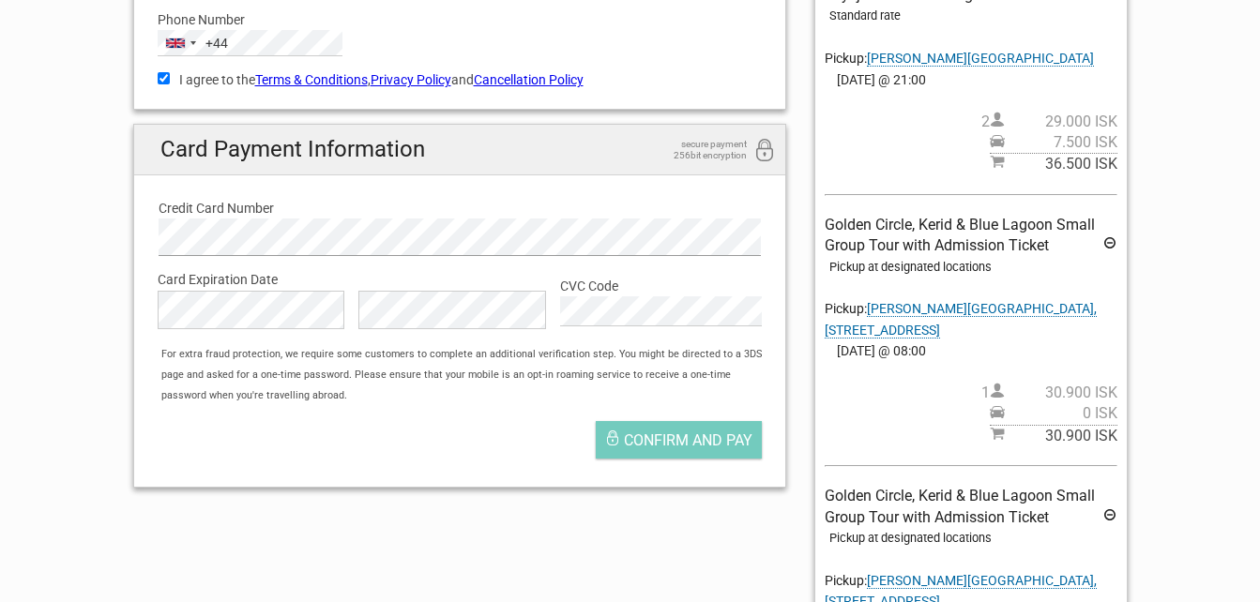
scroll to position [368, 0]
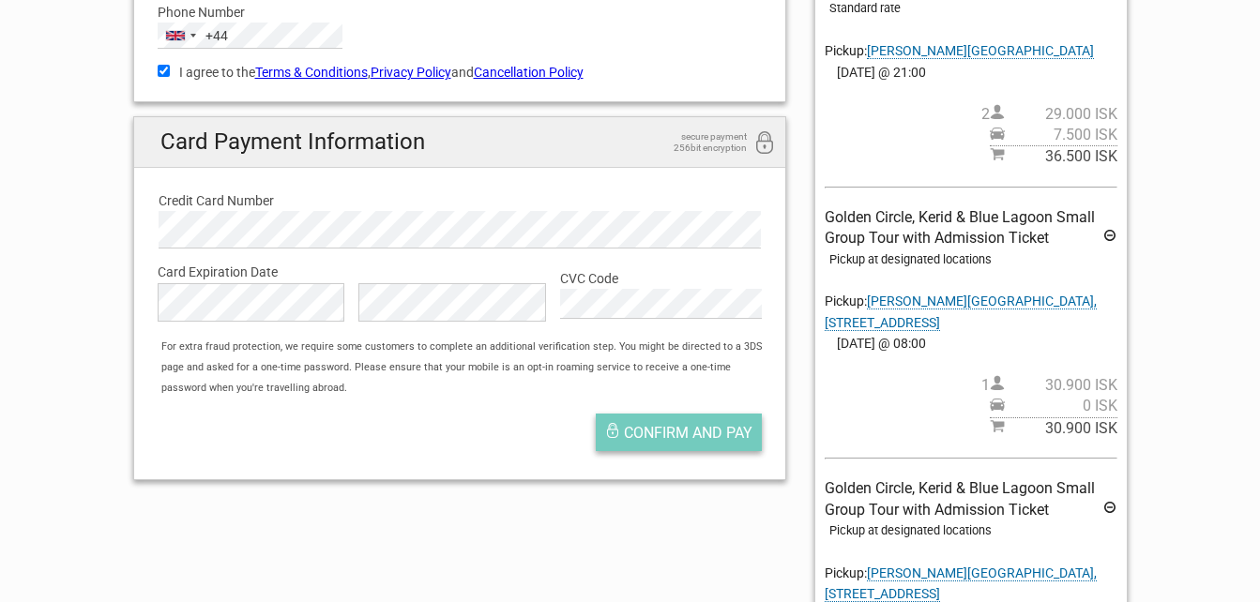
click at [640, 436] on span "Confirm and pay" at bounding box center [688, 433] width 129 height 18
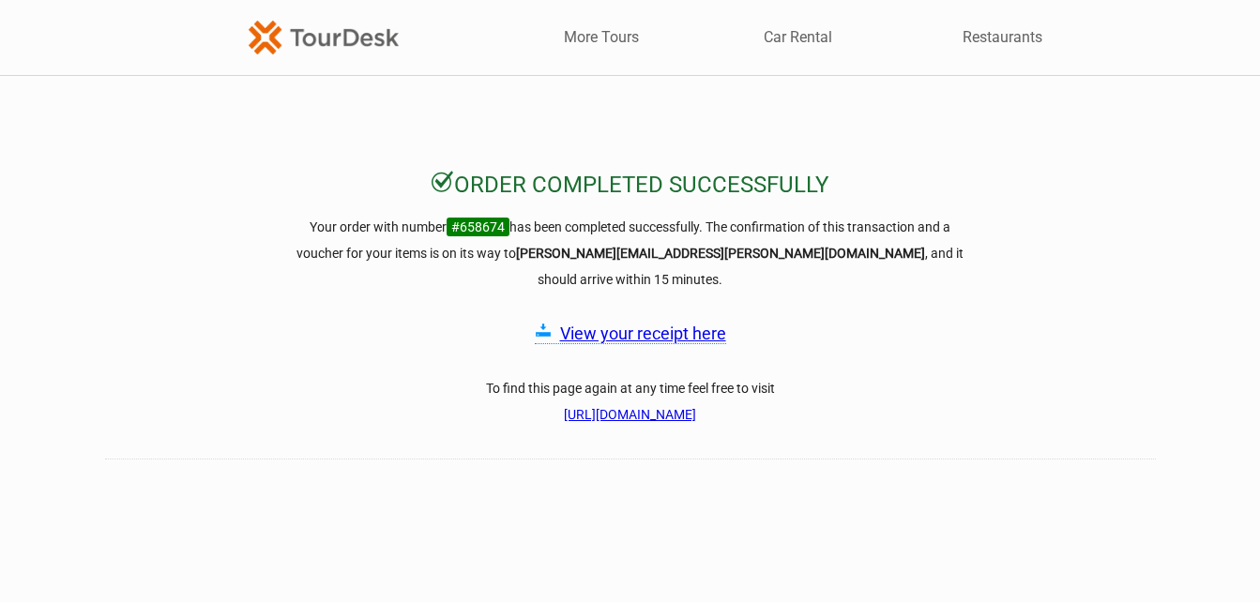
click at [638, 324] on link "View your receipt here" at bounding box center [643, 334] width 166 height 20
